Goal: Transaction & Acquisition: Purchase product/service

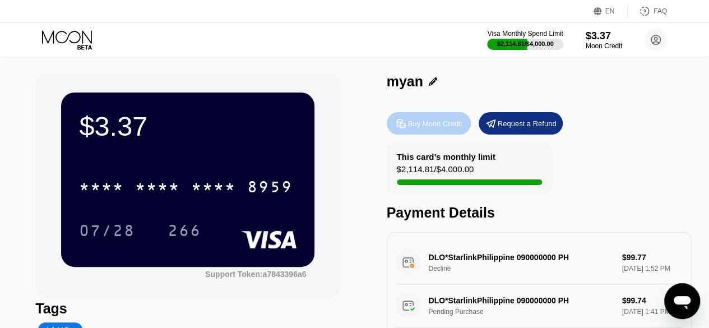
click at [432, 134] on div "Buy Moon Credit" at bounding box center [429, 123] width 84 height 22
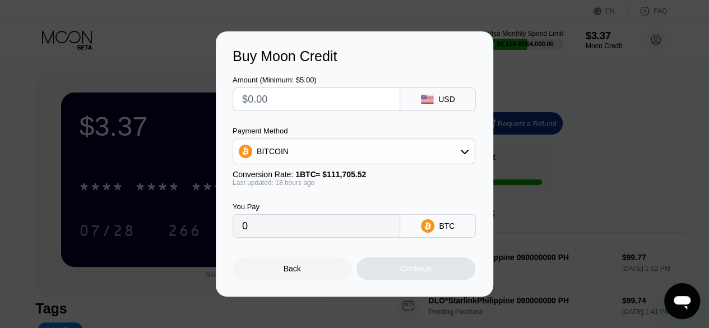
click at [388, 165] on div "Payment Method BITCOIN Conversion Rate: 1 BTC ≈ $111,705.52 Last updated: 18 ho…" at bounding box center [354, 157] width 243 height 60
click at [388, 161] on div "BITCOIN" at bounding box center [354, 151] width 242 height 22
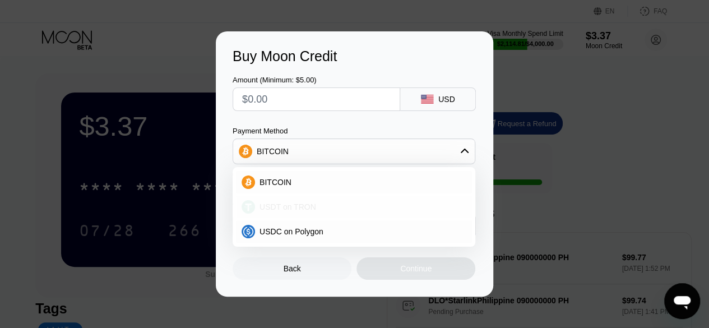
click at [380, 207] on div "USDT on TRON" at bounding box center [360, 206] width 211 height 9
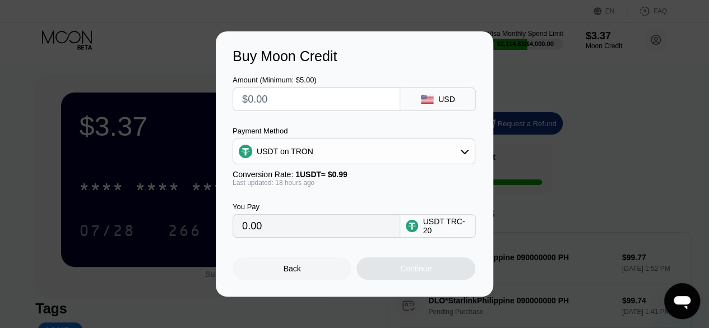
type input "0.00"
click at [307, 96] on input "text" at bounding box center [316, 99] width 149 height 22
type input "$1"
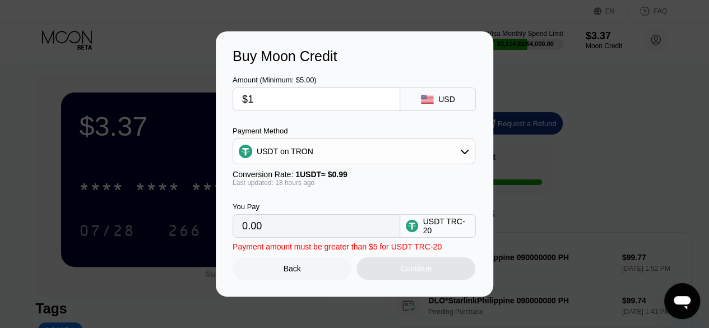
type input "1.01"
type input "$10"
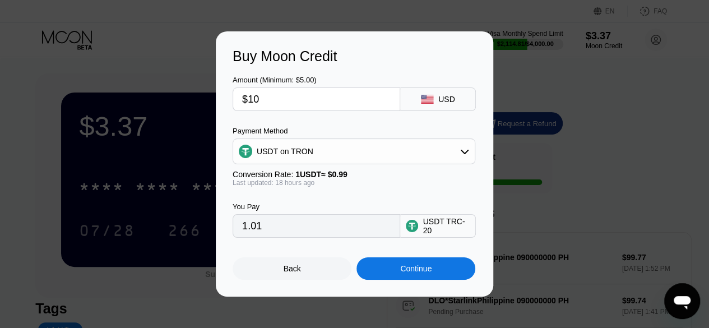
type input "10.10"
type input "$100"
type input "101.01"
type input "$100"
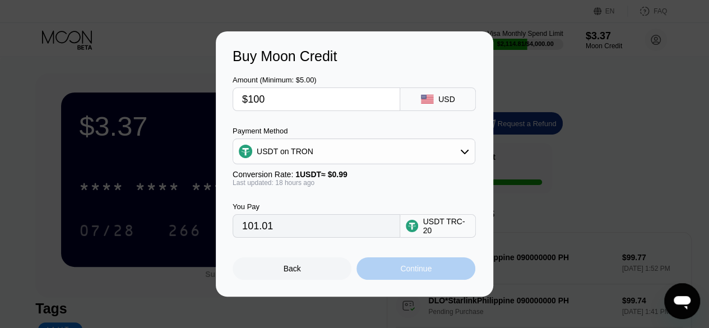
click at [406, 273] on div "Continue" at bounding box center [415, 268] width 31 height 9
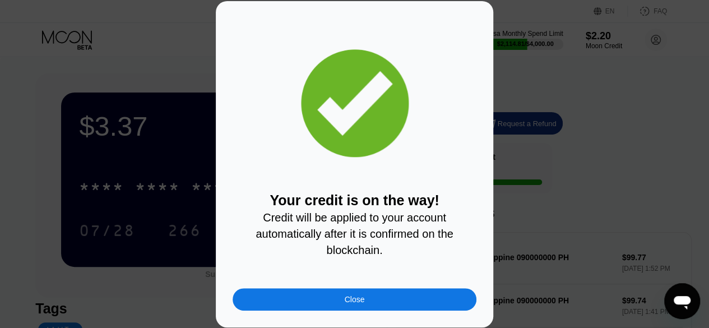
click at [338, 302] on div "Close" at bounding box center [355, 299] width 244 height 22
